Goal: Information Seeking & Learning: Learn about a topic

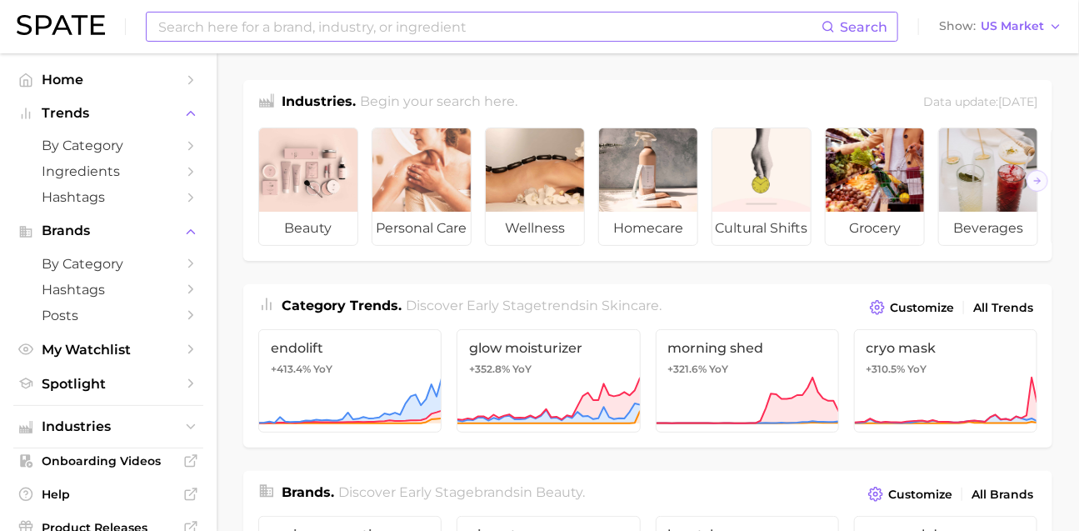
click at [407, 27] on input at bounding box center [489, 27] width 665 height 28
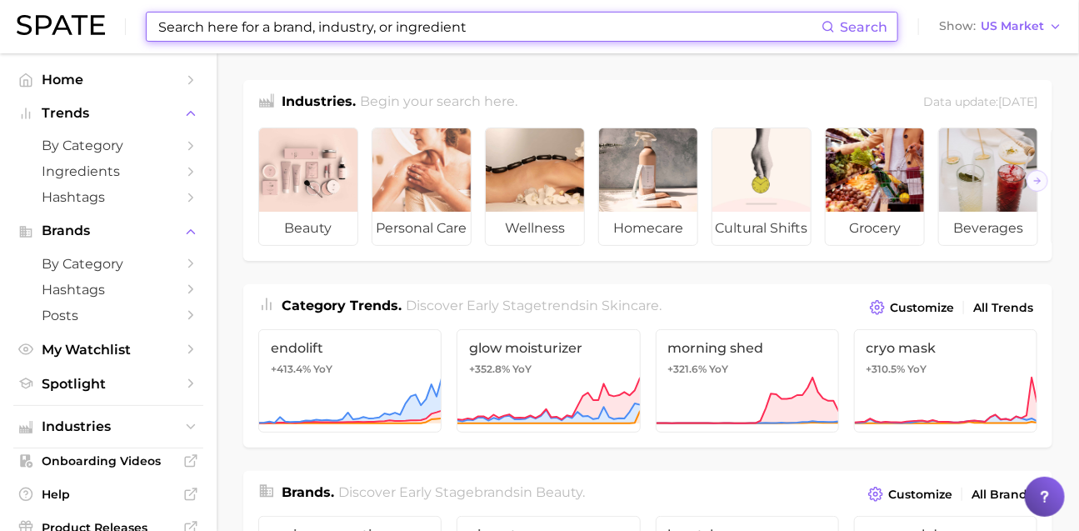
paste input "sexy food"
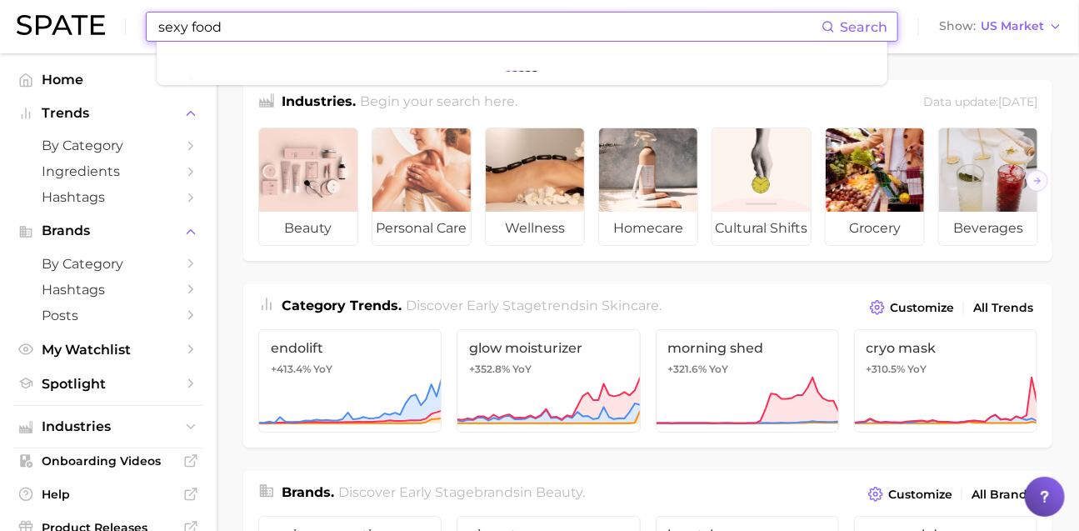
type input "sexy food"
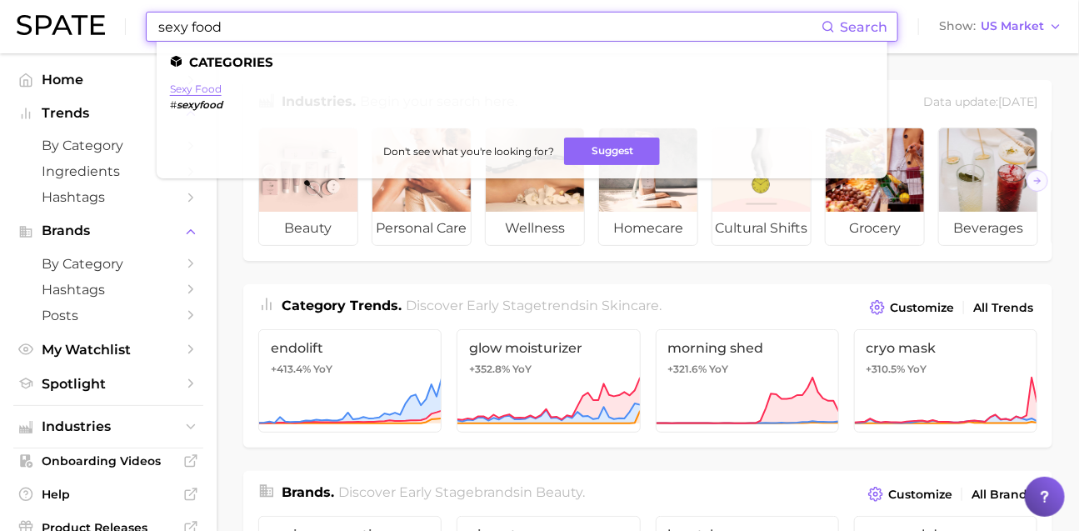
click at [222, 91] on link "sexy food" at bounding box center [196, 89] width 52 height 13
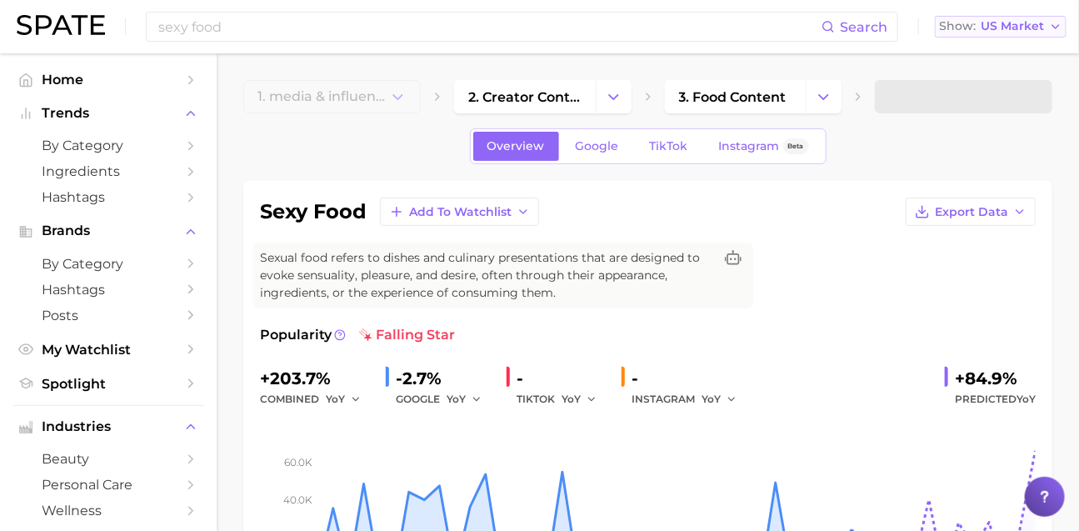
click at [1023, 35] on button "Show US Market" at bounding box center [1001, 27] width 132 height 22
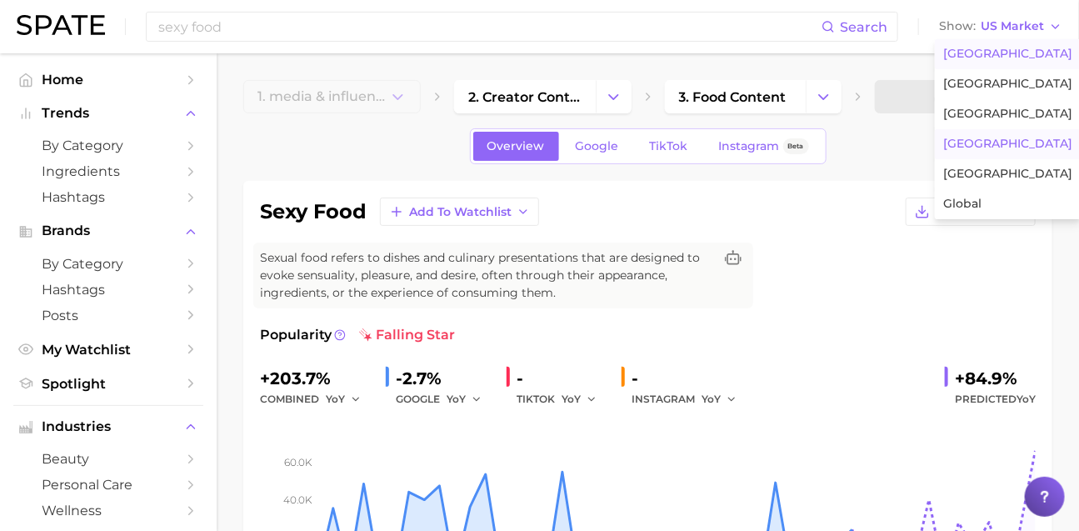
click at [995, 151] on span "South Korea" at bounding box center [1007, 144] width 129 height 14
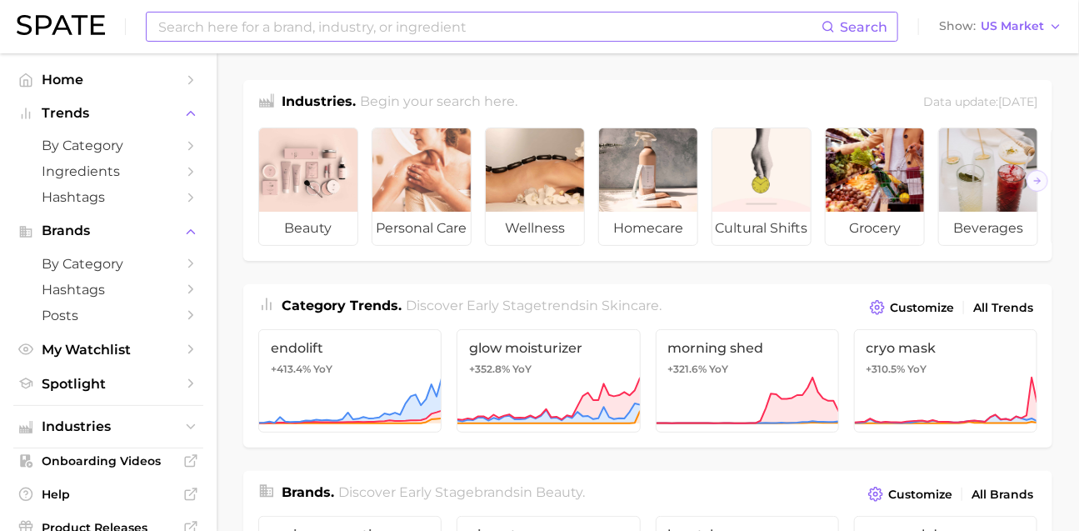
click at [286, 37] on input at bounding box center [489, 27] width 665 height 28
paste input "headspace"
type input "headspace"
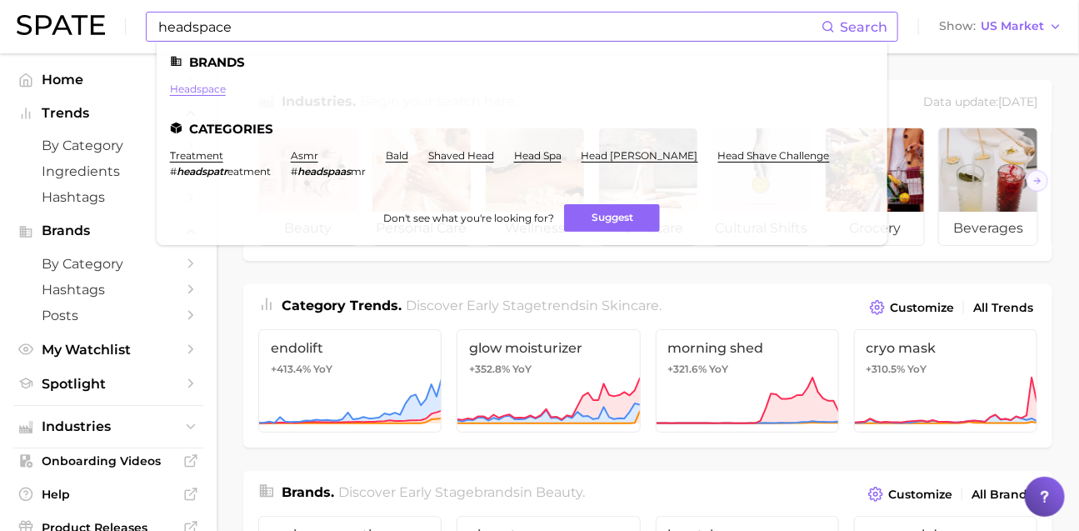
click at [226, 92] on link "headspace" at bounding box center [198, 89] width 56 height 13
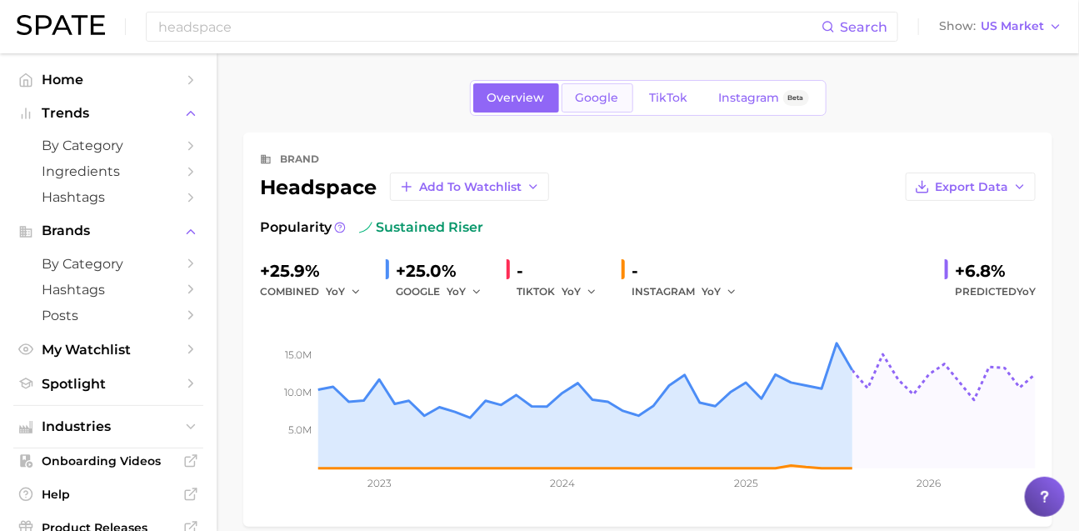
click at [576, 100] on span "Google" at bounding box center [597, 98] width 43 height 14
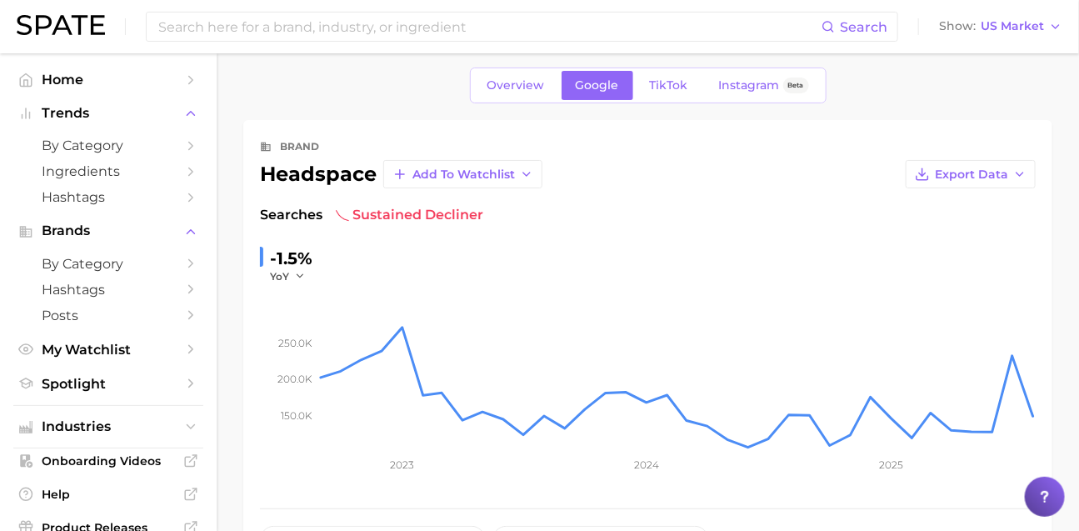
scroll to position [8, 0]
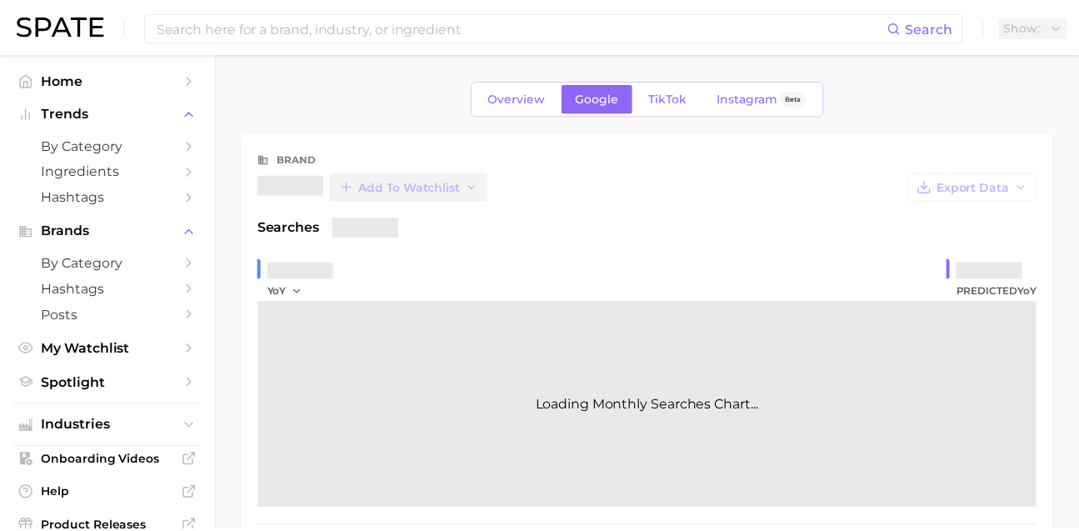
scroll to position [8, 0]
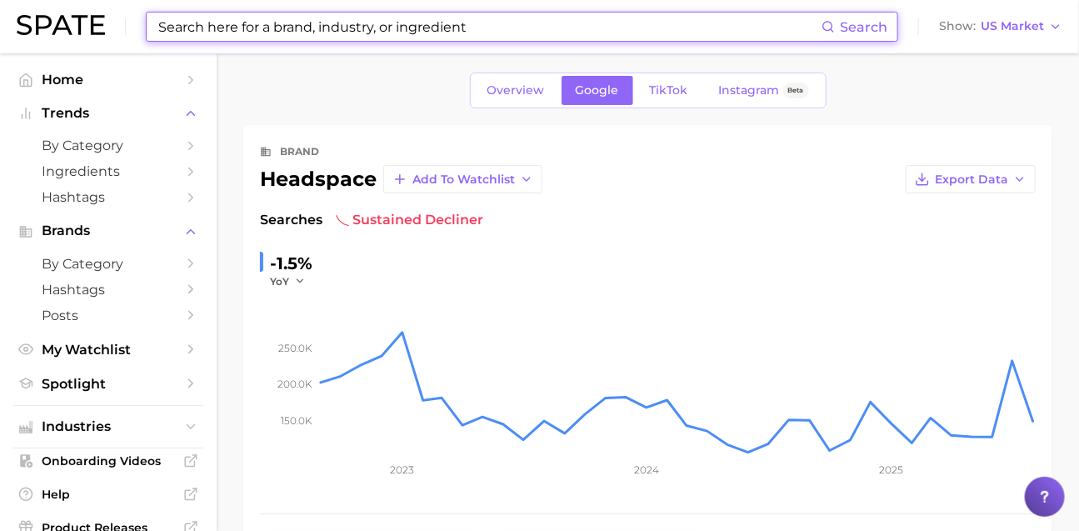
click at [429, 25] on input at bounding box center [489, 27] width 665 height 28
paste input "[PERSON_NAME] soda"
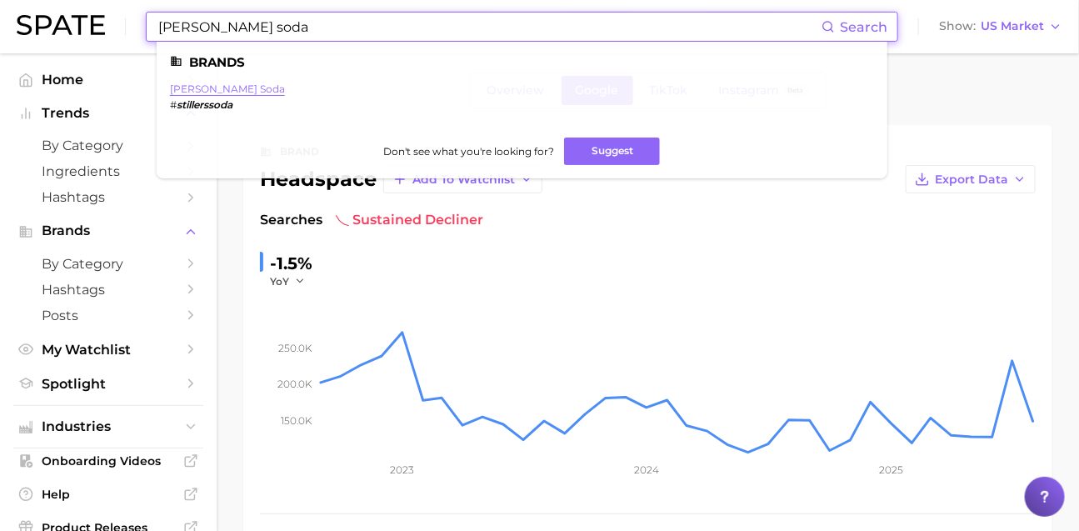
type input "[PERSON_NAME] soda"
click at [223, 88] on link "[PERSON_NAME] soda" at bounding box center [227, 89] width 115 height 13
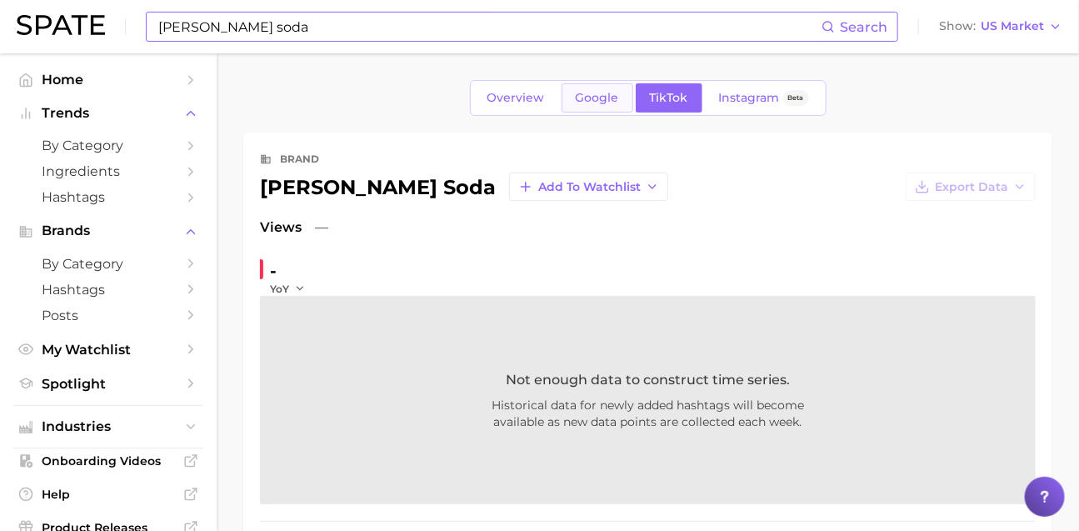
click at [610, 105] on span "Google" at bounding box center [597, 98] width 43 height 14
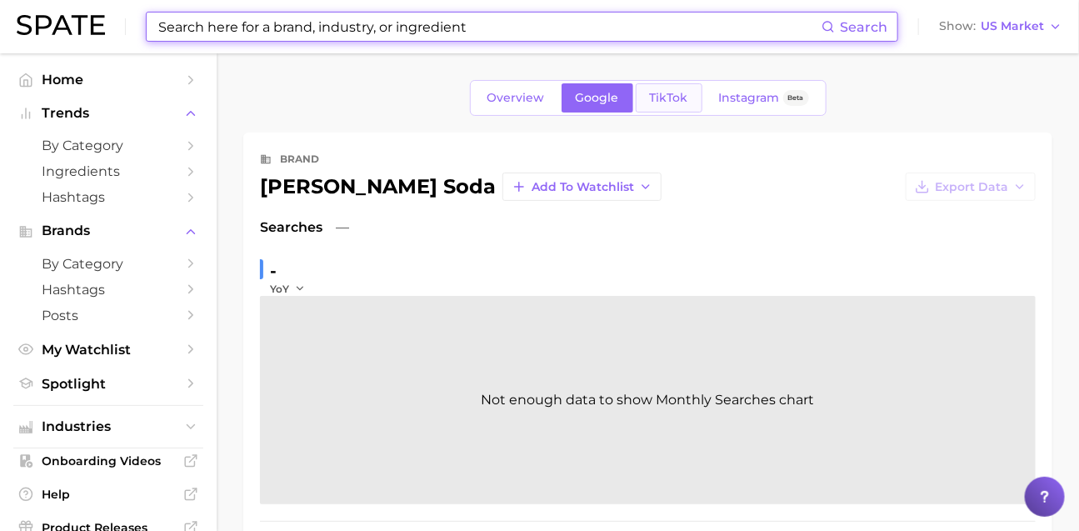
click at [670, 104] on span "TikTok" at bounding box center [669, 98] width 38 height 14
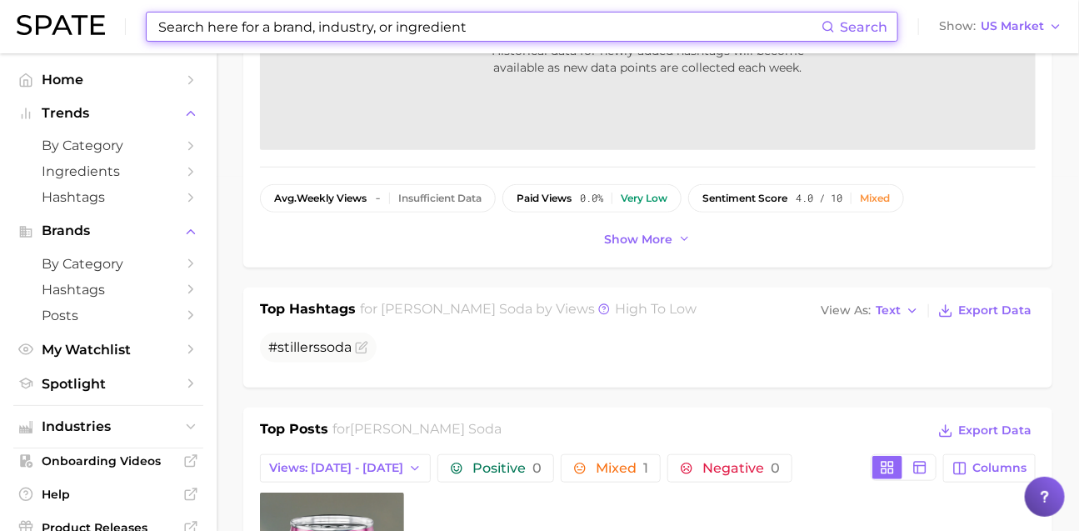
scroll to position [555, 0]
